Goal: Book appointment/travel/reservation

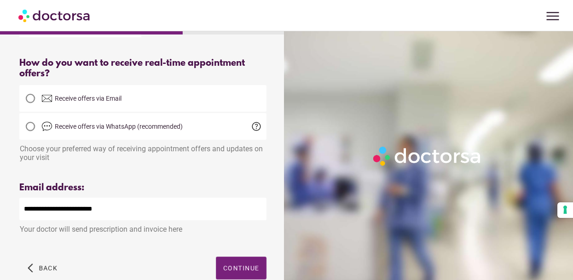
scroll to position [260, 0]
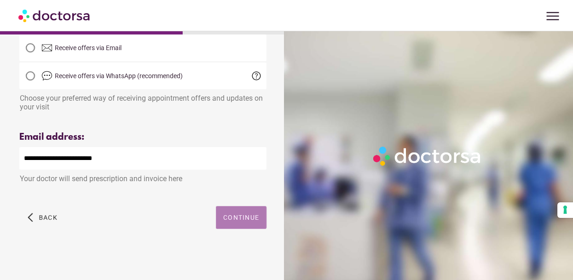
click at [253, 217] on span "Continue" at bounding box center [241, 217] width 36 height 7
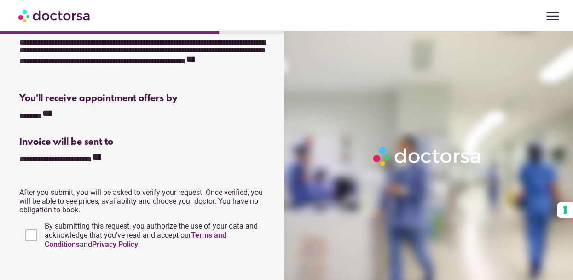
scroll to position [287, 0]
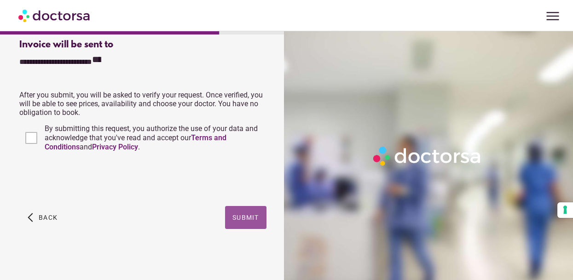
click at [245, 216] on span "Submit" at bounding box center [246, 217] width 27 height 7
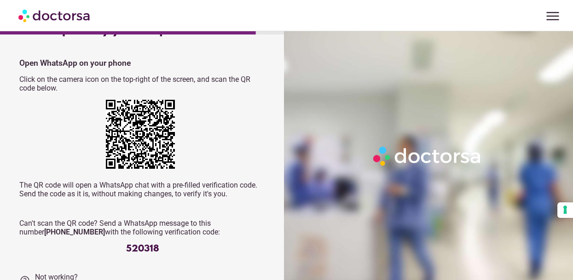
scroll to position [30, 0]
click at [139, 246] on div "520318" at bounding box center [142, 248] width 247 height 11
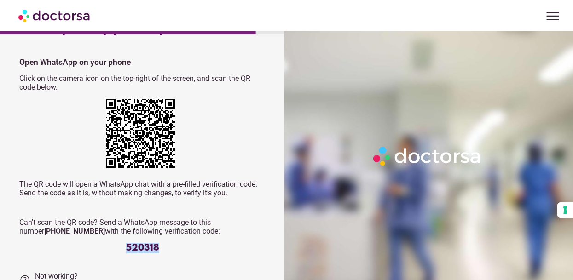
copy div "520318"
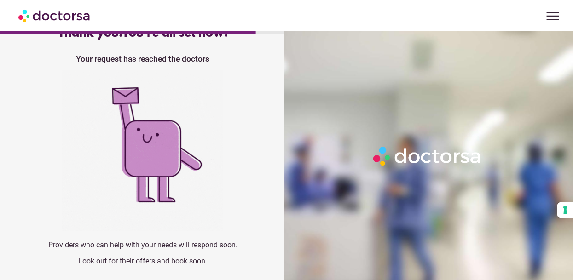
scroll to position [0, 0]
